Goal: Book appointment/travel/reservation

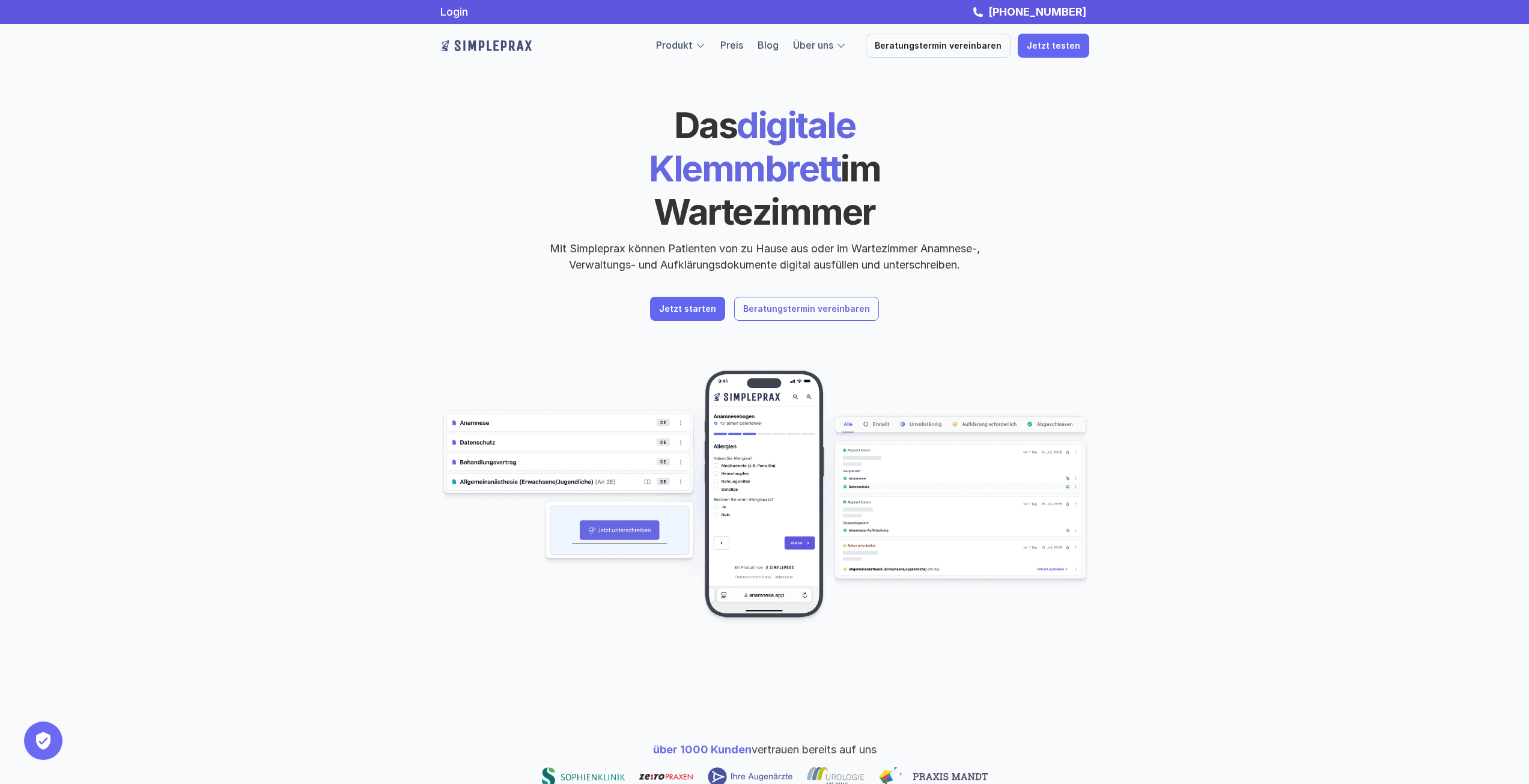
click at [827, 304] on p "Beratungstermin vereinbaren" at bounding box center [806, 309] width 126 height 11
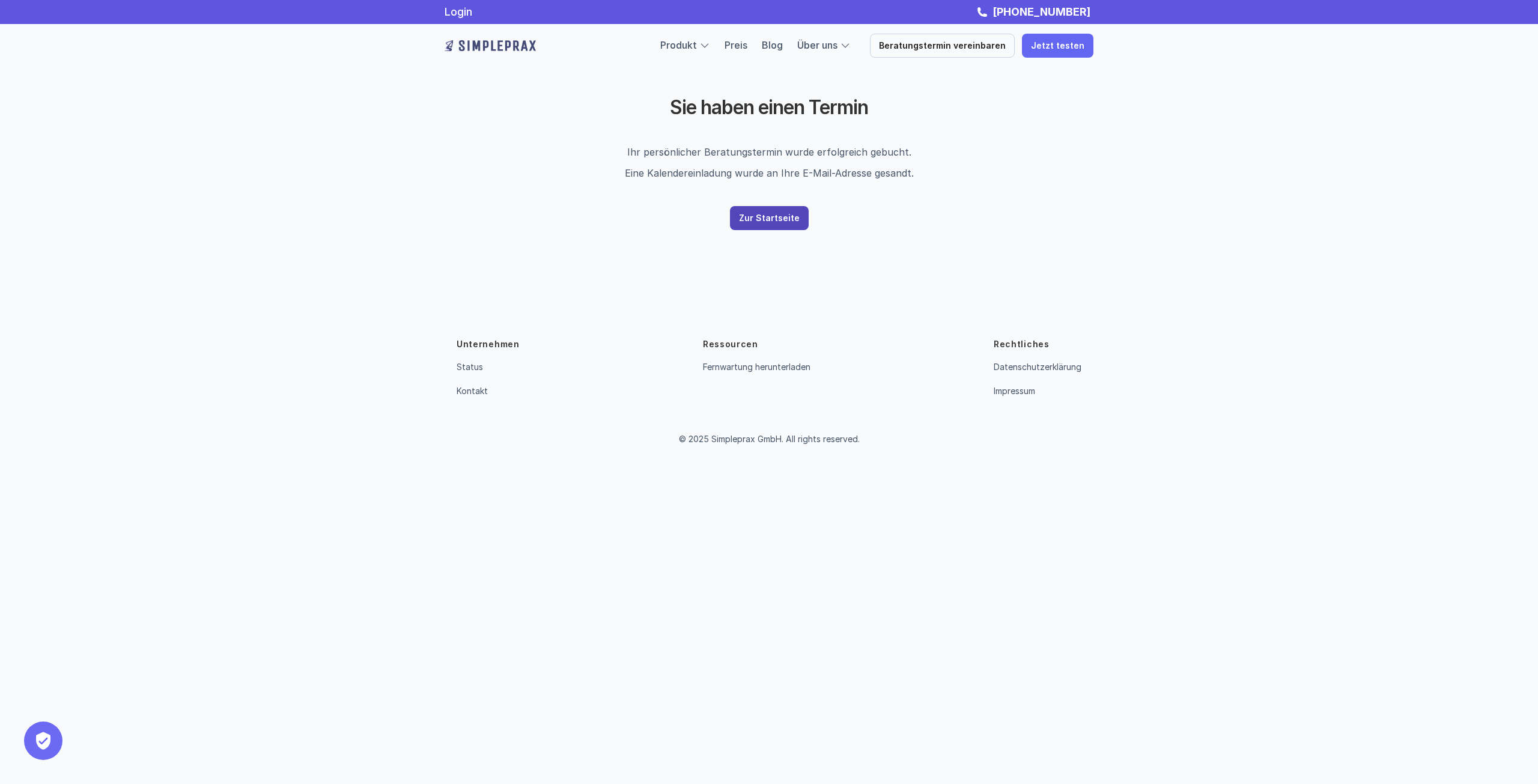
click at [777, 216] on p "Zur Startseite" at bounding box center [769, 219] width 61 height 11
